Goal: Task Accomplishment & Management: Complete application form

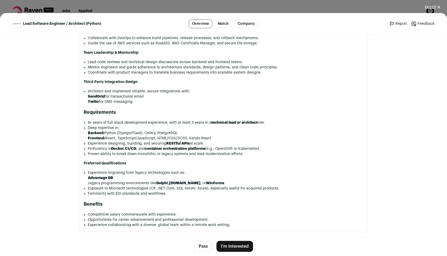
scroll to position [423, 0]
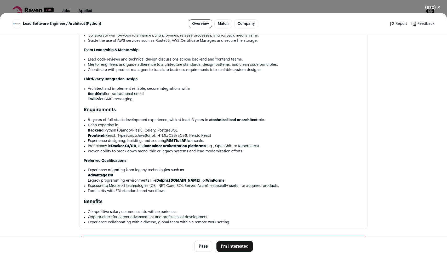
click at [240, 244] on button "I'm Interested" at bounding box center [234, 246] width 37 height 11
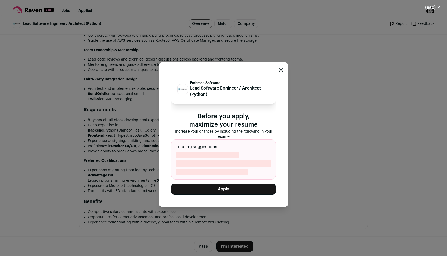
click at [280, 72] on div "Close modal via background" at bounding box center [281, 70] width 4 height 6
click at [280, 67] on div "Close modal via background" at bounding box center [281, 70] width 4 height 6
click at [280, 68] on icon "Close modal" at bounding box center [280, 69] width 3 height 3
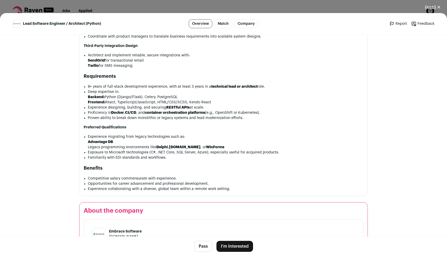
scroll to position [456, 0]
click at [241, 246] on button "I'm Interested" at bounding box center [234, 246] width 37 height 11
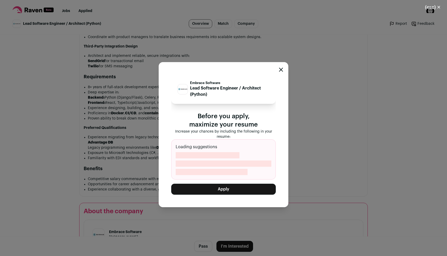
click at [240, 191] on button "Apply" at bounding box center [223, 189] width 105 height 11
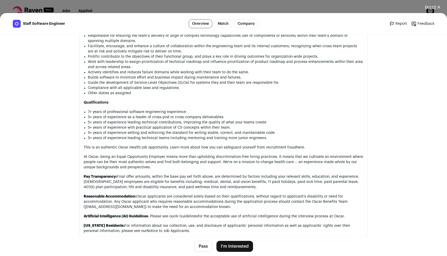
scroll to position [560, 0]
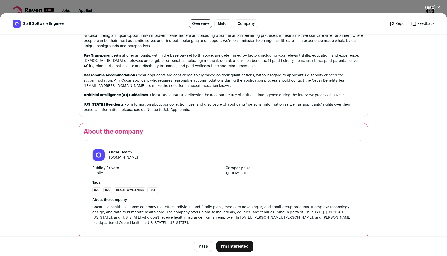
click at [235, 250] on button "I'm Interested" at bounding box center [234, 246] width 37 height 11
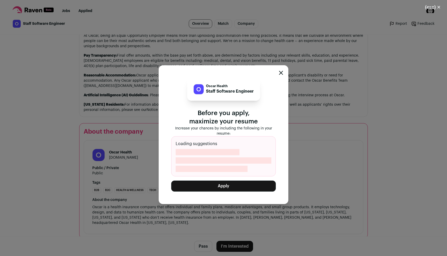
scroll to position [571, 0]
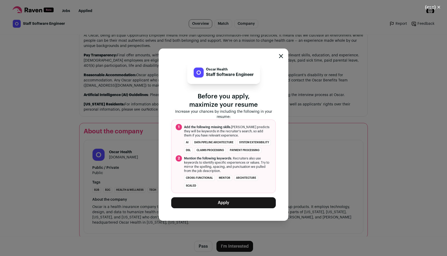
click at [233, 185] on ul "cross-functional mentor architecture scaled" at bounding box center [227, 182] width 87 height 14
click at [233, 208] on button "Apply" at bounding box center [223, 203] width 105 height 11
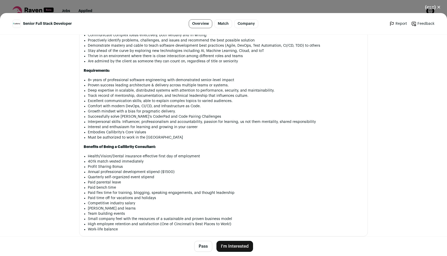
scroll to position [381, 0]
click at [245, 246] on button "I'm Interested" at bounding box center [234, 246] width 37 height 11
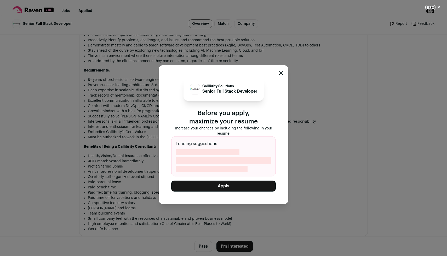
click at [222, 187] on button "Apply" at bounding box center [223, 186] width 105 height 11
